Goal: Information Seeking & Learning: Learn about a topic

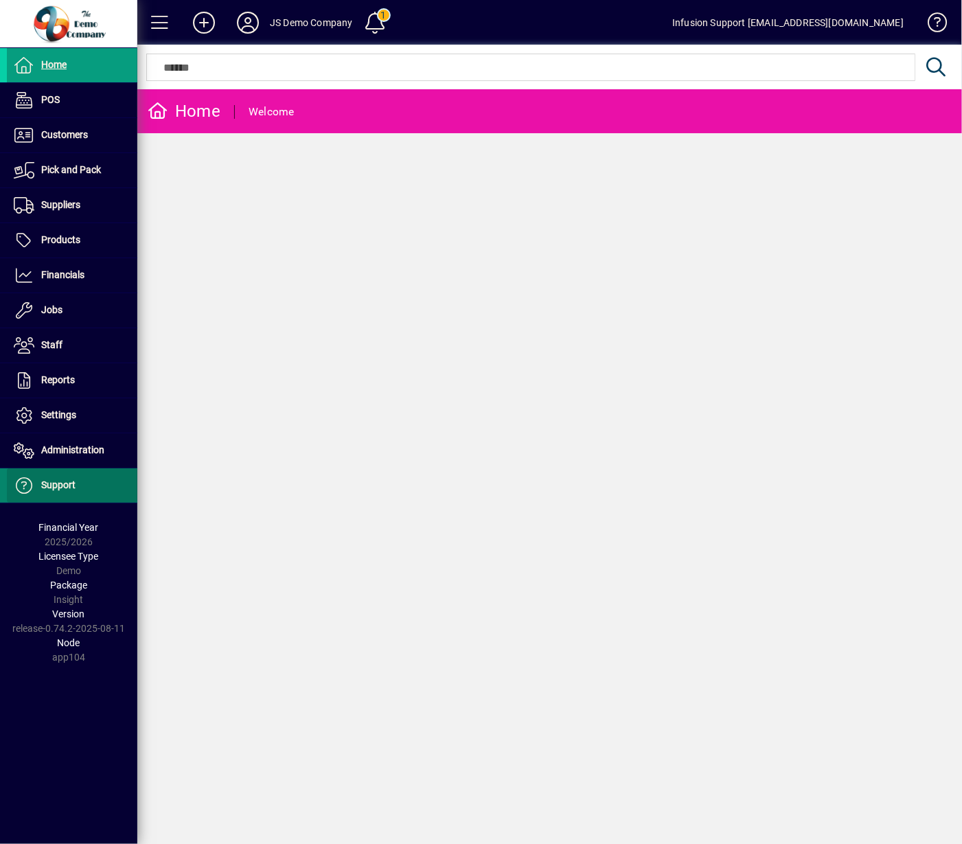
click at [54, 484] on span "Support" at bounding box center [58, 485] width 34 height 11
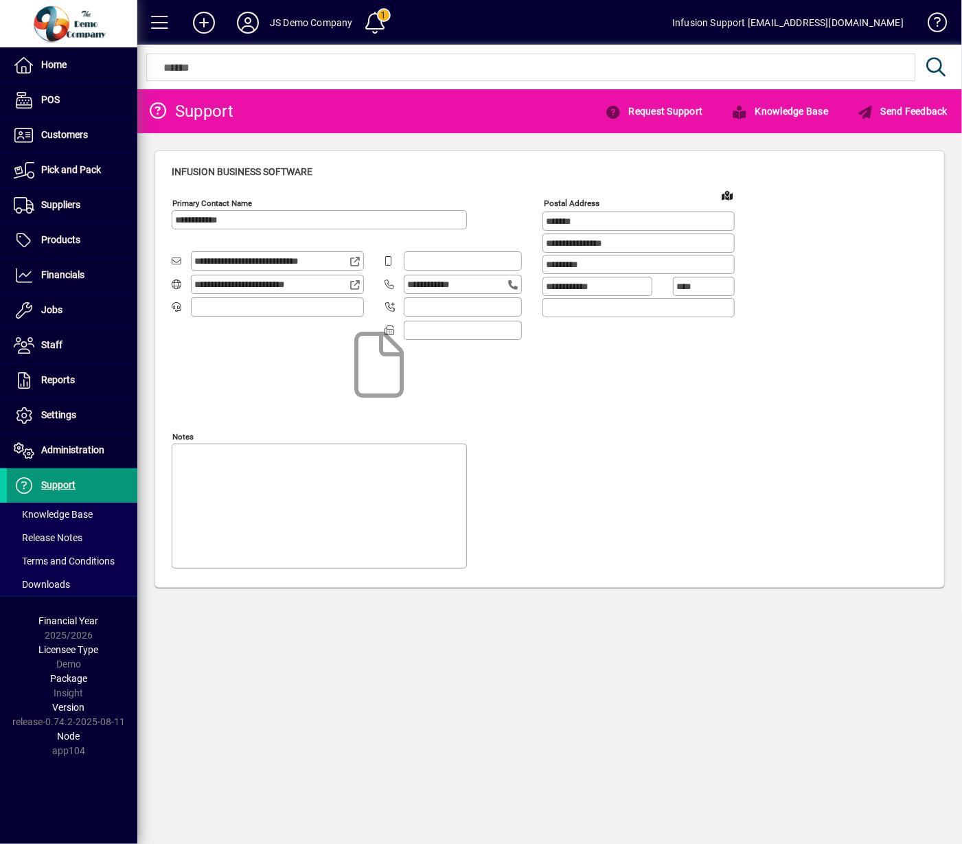
type input "**********"
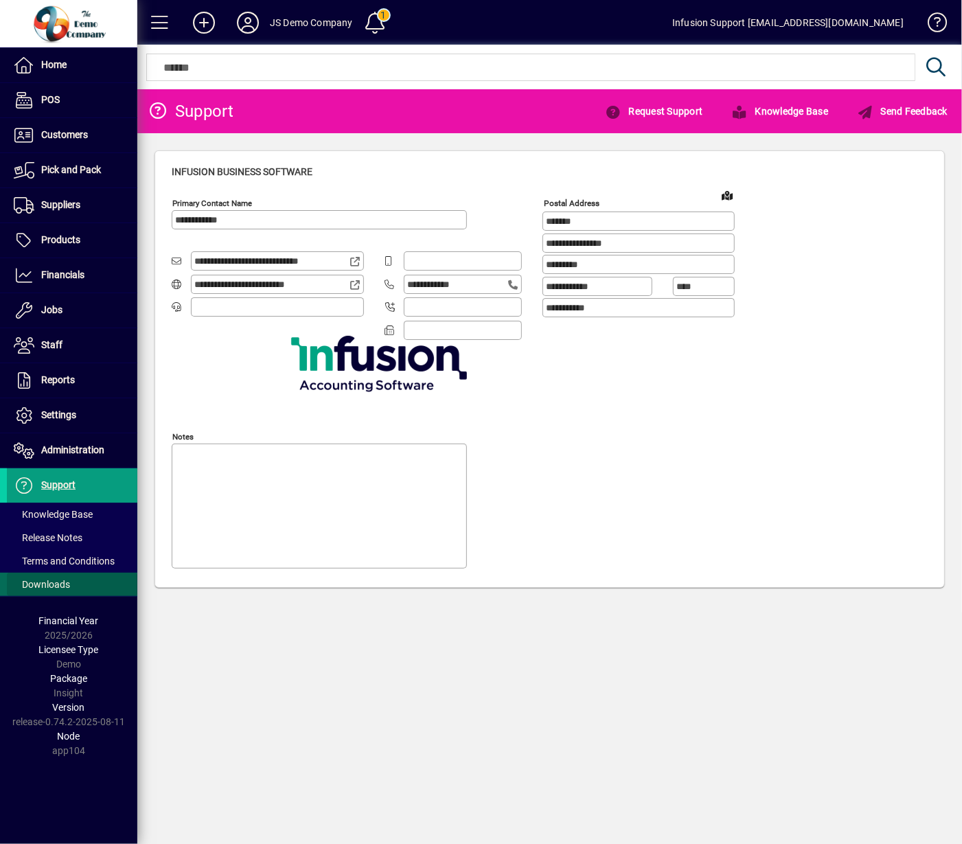
click at [48, 590] on span "Downloads" at bounding box center [42, 584] width 56 height 11
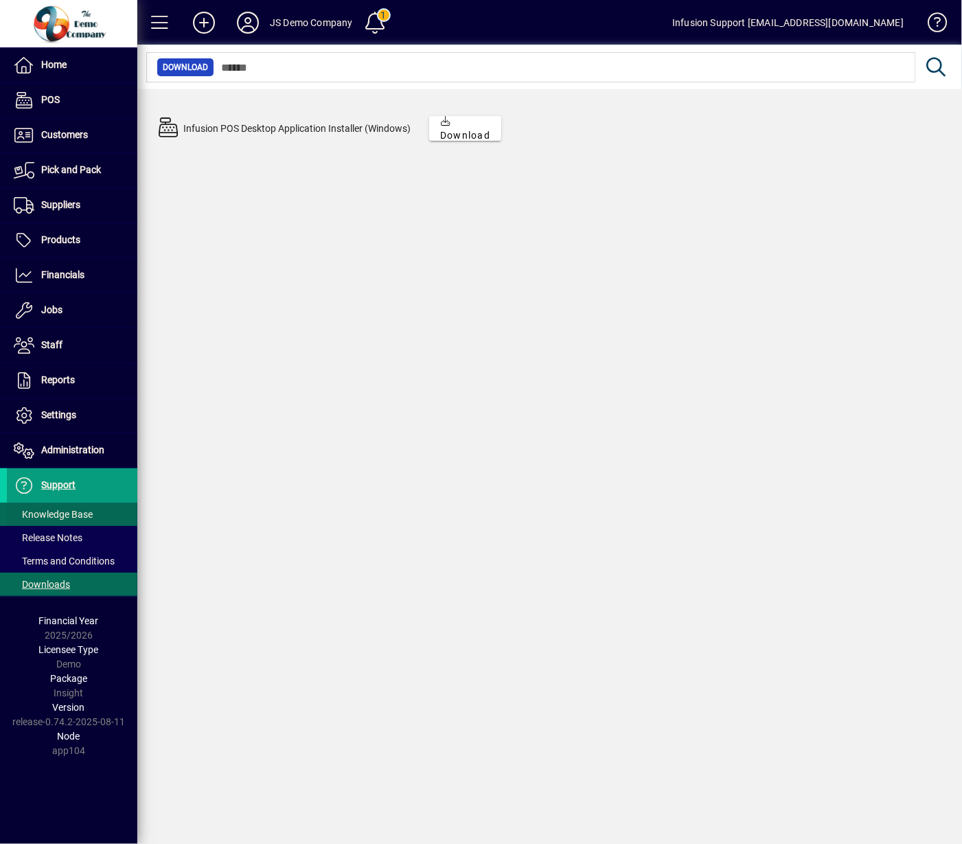
click at [47, 515] on span "Knowledge Base" at bounding box center [53, 514] width 79 height 11
